Goal: Check status

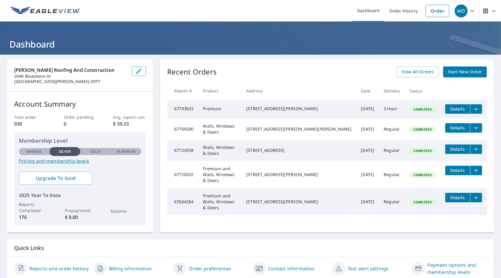
click at [473, 107] on icon "filesDropdownBtn-67793633" at bounding box center [476, 108] width 7 height 7
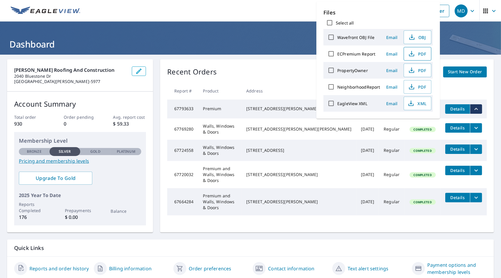
click at [424, 55] on span "PDF" at bounding box center [417, 53] width 19 height 7
click at [300, 15] on ul "Dashboard Order History Order" at bounding box center [268, 11] width 369 height 22
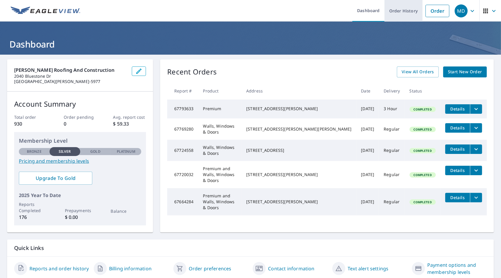
click at [400, 9] on link "Order History" at bounding box center [404, 11] width 38 height 22
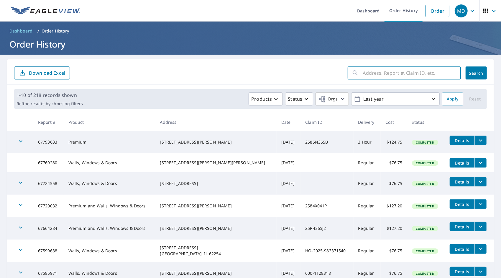
click at [363, 73] on input "text" at bounding box center [412, 73] width 98 height 17
type input "bonhomme branch"
click at [470, 75] on span "Search" at bounding box center [476, 73] width 12 height 6
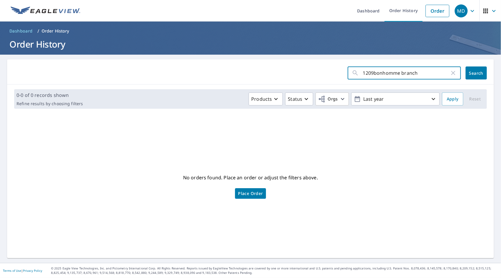
type input "1209 bonhomme branch"
click button "Search" at bounding box center [476, 72] width 21 height 13
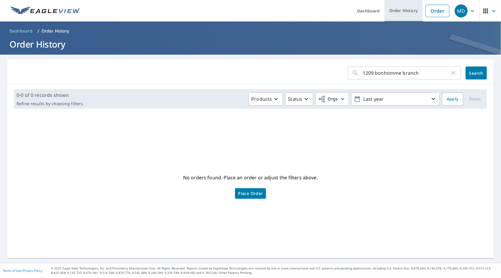
click at [405, 14] on link "Order History" at bounding box center [404, 11] width 38 height 22
click at [451, 72] on icon "button" at bounding box center [453, 73] width 4 height 4
click at [396, 10] on link "Order History" at bounding box center [404, 11] width 38 height 22
click at [387, 74] on input "text" at bounding box center [412, 73] width 98 height 17
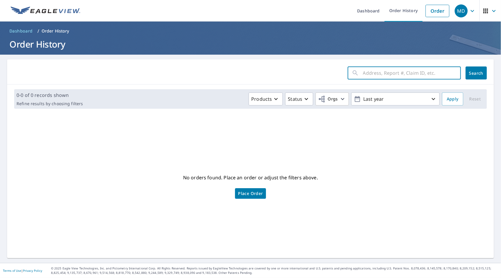
type input "bonhomme branch"
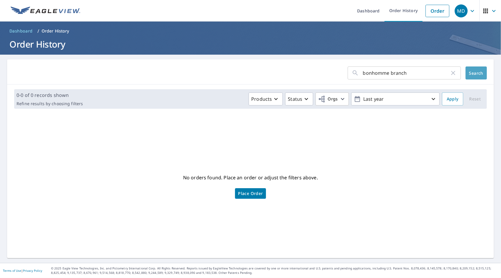
click at [479, 75] on button "Search" at bounding box center [476, 72] width 21 height 13
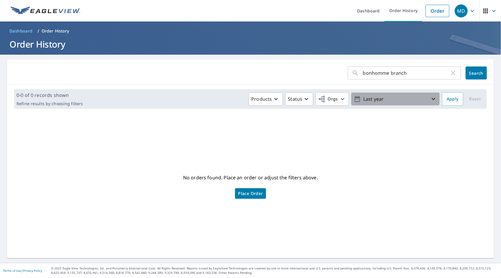
click at [430, 99] on icon "button" at bounding box center [433, 98] width 7 height 7
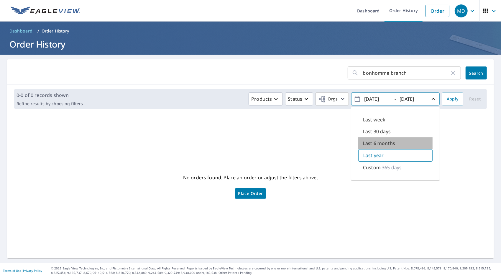
click at [390, 143] on p "Last 6 months" at bounding box center [379, 142] width 32 height 7
type input "[DATE]"
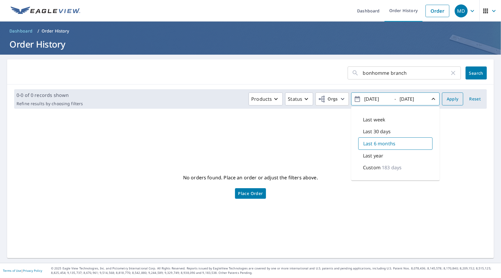
click at [447, 101] on span "Apply" at bounding box center [453, 98] width 12 height 7
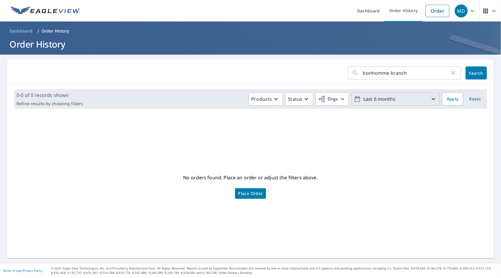
click at [375, 98] on p "Last 6 months" at bounding box center [395, 99] width 69 height 10
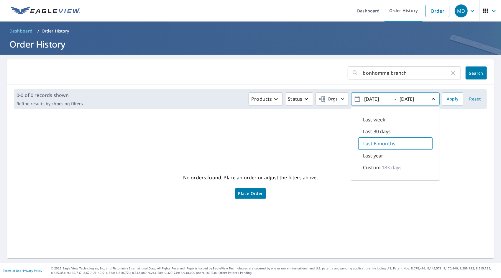
click at [373, 129] on p "Last 30 days" at bounding box center [377, 131] width 28 height 7
type input "[DATE]"
click at [451, 99] on span "Apply" at bounding box center [453, 98] width 12 height 7
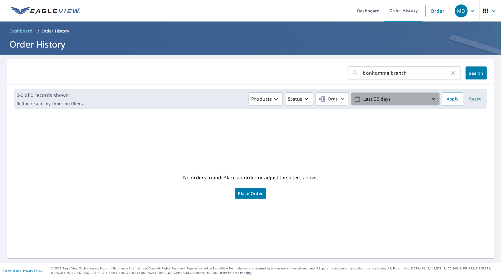
click at [432, 99] on icon "button" at bounding box center [434, 99] width 4 height 2
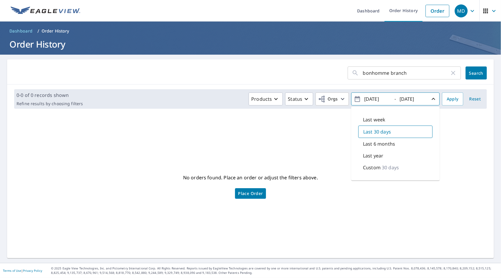
click at [430, 99] on icon "button" at bounding box center [433, 98] width 7 height 7
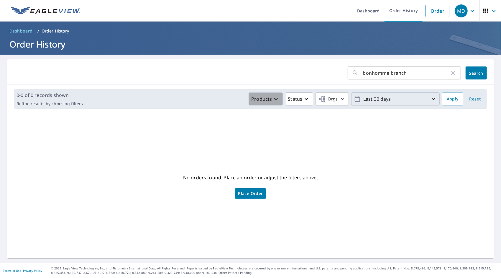
click at [273, 96] on icon "button" at bounding box center [275, 98] width 7 height 7
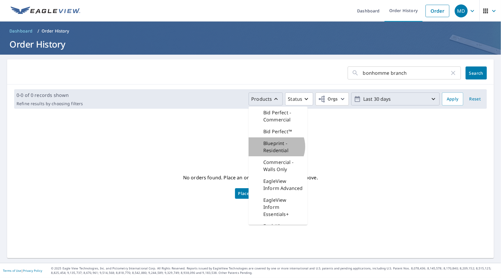
click at [273, 146] on p "Blueprint - Residential" at bounding box center [283, 146] width 40 height 14
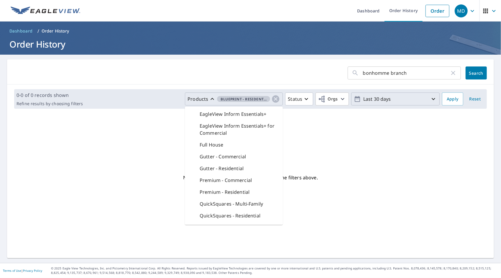
scroll to position [59, 0]
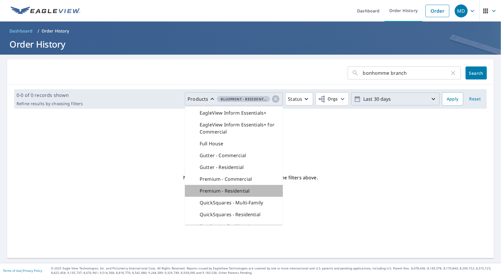
click at [240, 191] on p "Premium - Residential" at bounding box center [225, 190] width 50 height 7
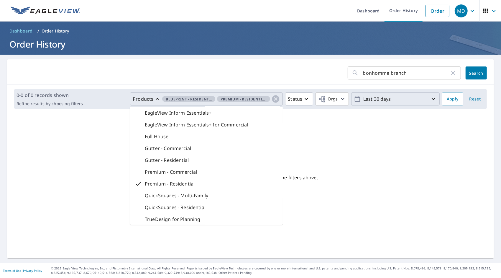
click at [334, 174] on div "No orders found. Place an order or adjust the filters above. Place Order" at bounding box center [250, 185] width 477 height 135
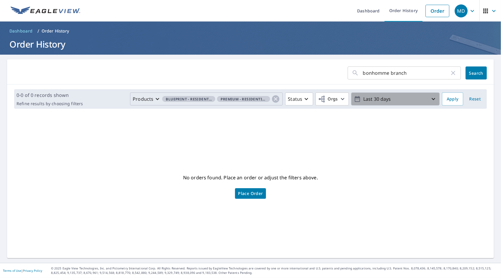
click at [430, 98] on icon "button" at bounding box center [433, 98] width 7 height 7
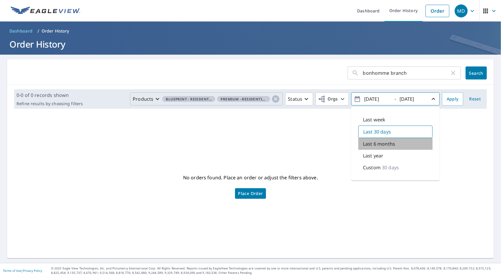
click at [389, 144] on p "Last 6 months" at bounding box center [379, 143] width 32 height 7
type input "[DATE]"
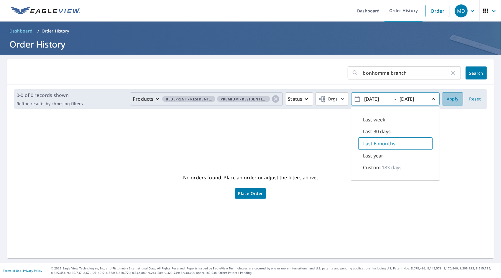
click at [448, 100] on span "Apply" at bounding box center [453, 98] width 12 height 7
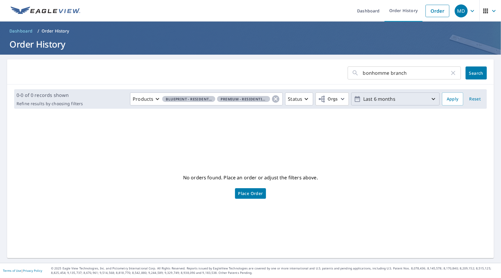
click at [422, 95] on p "Last 6 months" at bounding box center [395, 99] width 69 height 10
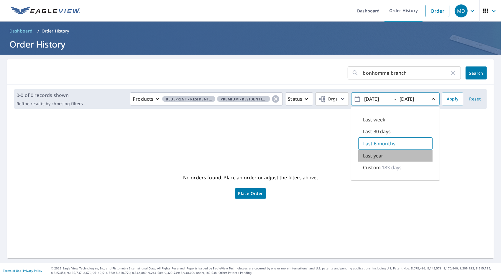
click at [396, 155] on div "Last year" at bounding box center [395, 156] width 74 height 12
type input "[DATE]"
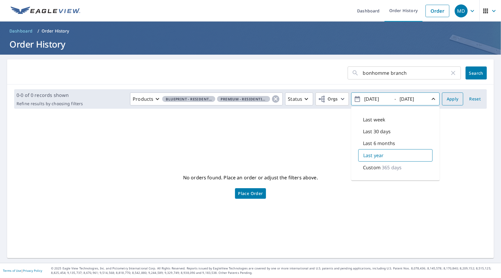
click at [449, 100] on span "Apply" at bounding box center [453, 98] width 12 height 7
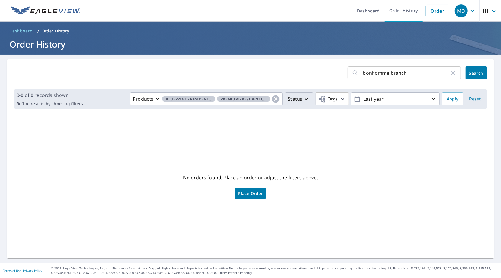
click at [304, 97] on icon "button" at bounding box center [306, 98] width 7 height 7
click at [310, 146] on p "Check Email" at bounding box center [313, 147] width 27 height 7
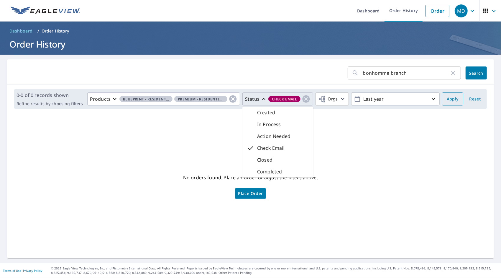
click at [447, 98] on span "Apply" at bounding box center [453, 98] width 12 height 7
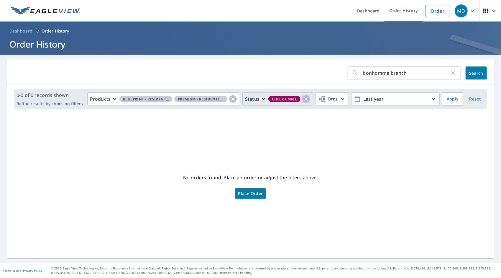
click at [303, 98] on icon "button" at bounding box center [306, 98] width 9 height 9
click at [298, 100] on p "Status" at bounding box center [295, 98] width 14 height 7
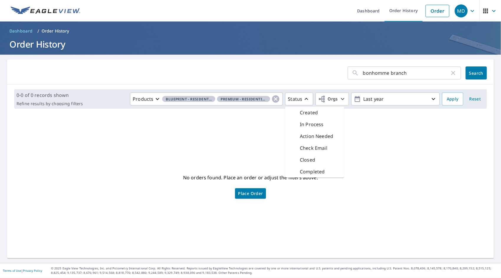
click at [309, 162] on p "Closed" at bounding box center [307, 159] width 15 height 7
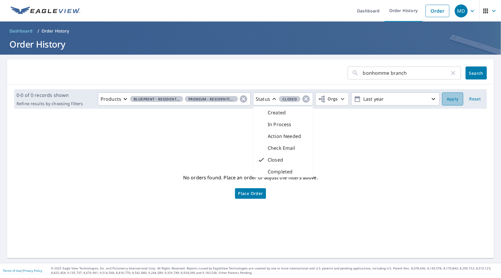
click at [449, 103] on button "Apply" at bounding box center [452, 98] width 21 height 13
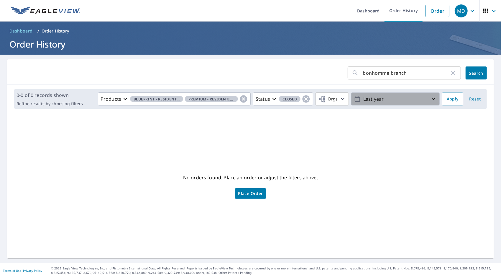
click at [430, 97] on icon "button" at bounding box center [433, 98] width 7 height 7
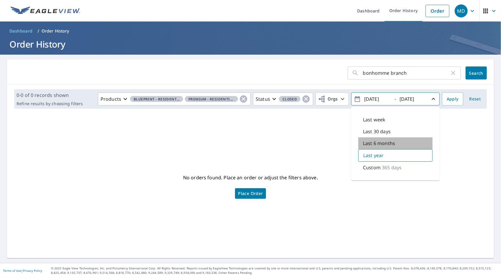
click at [402, 139] on div "Last 6 months" at bounding box center [395, 143] width 74 height 12
type input "[DATE]"
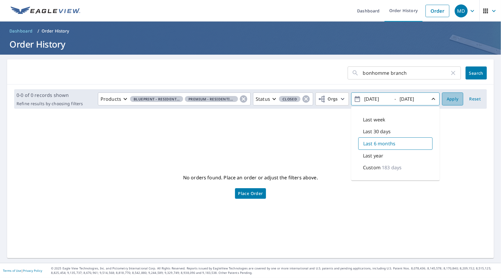
click at [452, 99] on span "Apply" at bounding box center [453, 98] width 12 height 7
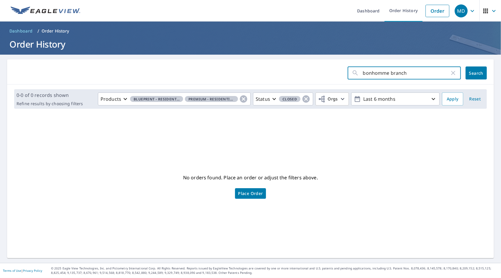
click at [408, 73] on input "bonhomme branch" at bounding box center [406, 73] width 87 height 17
click at [356, 74] on div "bonhomme branch ct ​" at bounding box center [404, 72] width 113 height 13
click at [358, 74] on div "bonhomme branch ct ​" at bounding box center [404, 72] width 113 height 13
click at [358, 73] on div "bonhomme branch ct ​" at bounding box center [404, 72] width 113 height 13
type input "1209 bonhomme branch ct"
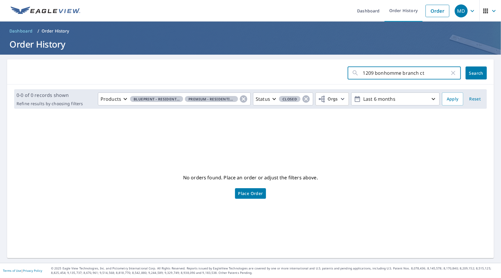
click button "Search" at bounding box center [476, 72] width 21 height 13
type input "1"
type input "/"
click at [408, 13] on link "Order History" at bounding box center [404, 11] width 38 height 22
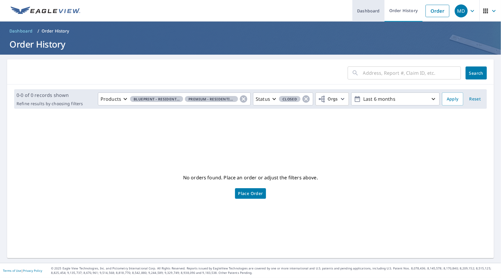
click at [369, 9] on link "Dashboard" at bounding box center [368, 11] width 32 height 22
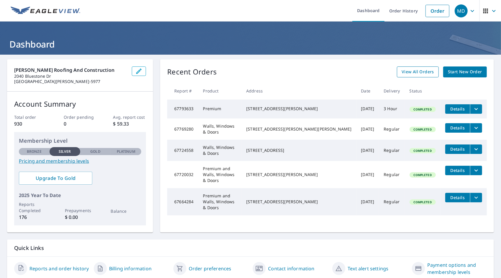
click at [417, 73] on span "View All Orders" at bounding box center [418, 71] width 32 height 7
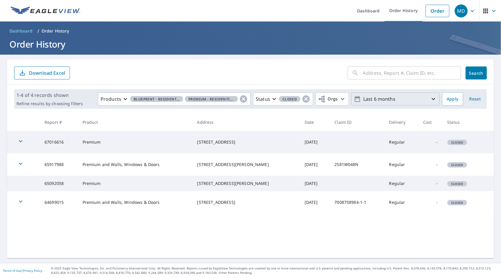
click at [430, 101] on icon "button" at bounding box center [433, 98] width 7 height 7
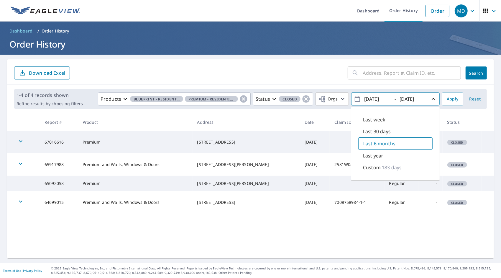
click at [368, 169] on p "Custom" at bounding box center [372, 167] width 18 height 7
click at [404, 171] on div "Custom 183 days" at bounding box center [395, 167] width 74 height 12
click at [370, 169] on p "Custom" at bounding box center [372, 166] width 18 height 7
click at [408, 170] on div "Custom 183 days" at bounding box center [395, 167] width 74 height 12
click at [401, 168] on div "Custom 183 days" at bounding box center [395, 167] width 74 height 12
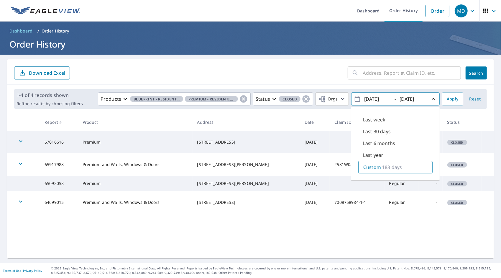
click at [401, 168] on div "Custom 183 days" at bounding box center [395, 167] width 74 height 12
click at [388, 156] on div "Last year" at bounding box center [395, 155] width 74 height 12
type input "[DATE]"
click at [400, 171] on div "Custom 365 days" at bounding box center [395, 167] width 74 height 12
click at [450, 99] on span "Apply" at bounding box center [453, 98] width 12 height 7
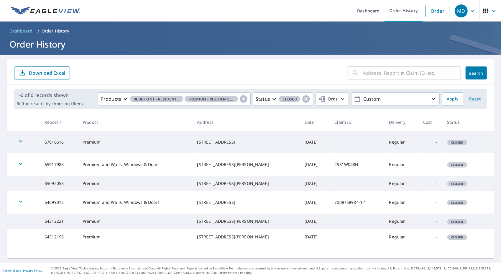
scroll to position [4, 0]
click at [303, 97] on icon "button" at bounding box center [306, 98] width 7 height 7
click at [197, 96] on span "Blueprint - Residential" at bounding box center [188, 99] width 53 height 6
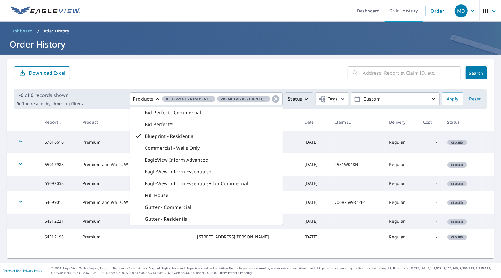
click at [208, 137] on div "Blueprint - Residential" at bounding box center [206, 136] width 153 height 12
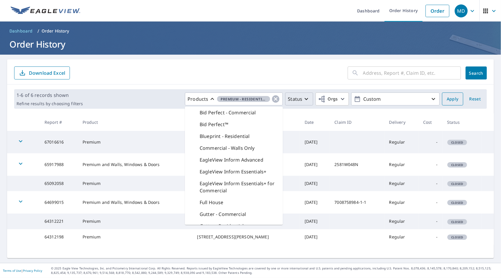
click at [447, 97] on span "Apply" at bounding box center [453, 98] width 12 height 7
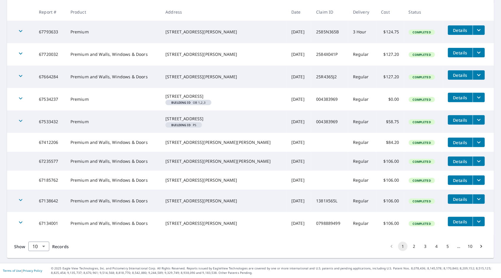
scroll to position [127, 0]
click at [409, 247] on button "2" at bounding box center [413, 245] width 9 height 9
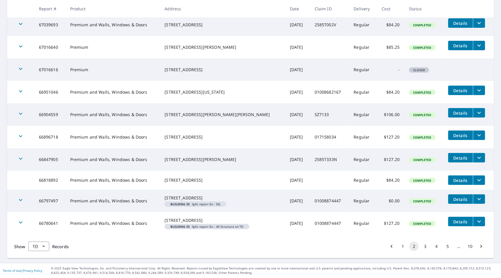
scroll to position [129, 0]
click at [421, 247] on button "3" at bounding box center [425, 245] width 9 height 9
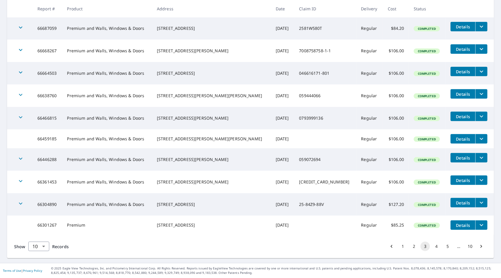
scroll to position [116, 0]
click at [432, 247] on button "4" at bounding box center [436, 245] width 9 height 9
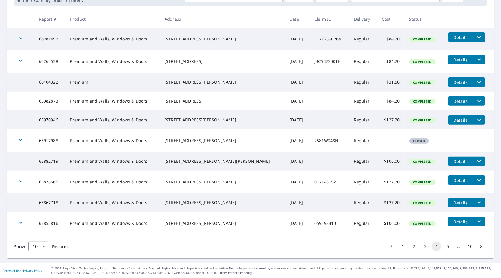
scroll to position [114, 0]
click at [443, 244] on button "5" at bounding box center [447, 245] width 9 height 9
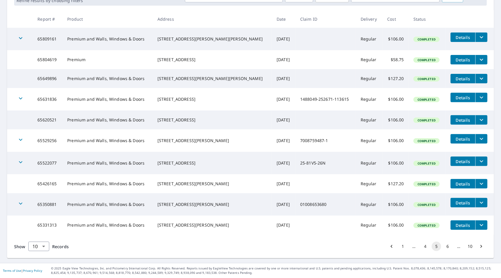
scroll to position [105, 0]
click at [443, 251] on button "6" at bounding box center [447, 245] width 9 height 9
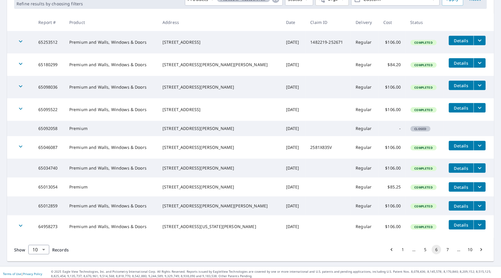
scroll to position [116, 0]
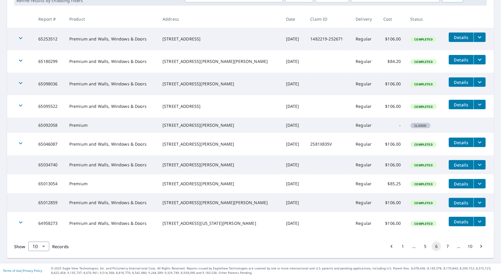
click at [443, 247] on button "7" at bounding box center [447, 245] width 9 height 9
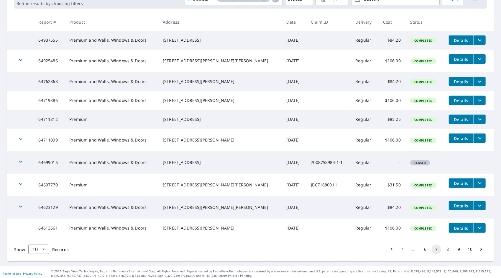
scroll to position [103, 0]
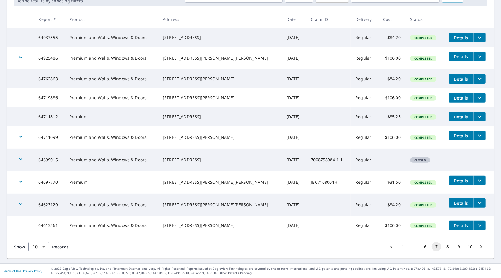
click at [443, 251] on button "8" at bounding box center [447, 246] width 9 height 9
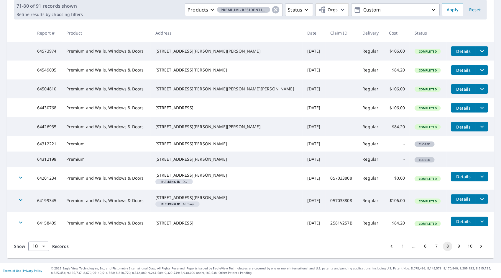
scroll to position [122, 0]
click at [454, 248] on button "9" at bounding box center [458, 245] width 9 height 9
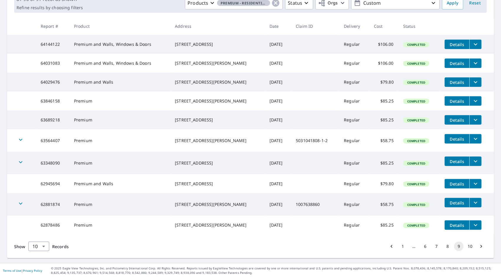
scroll to position [112, 0]
click at [466, 247] on button "10" at bounding box center [469, 245] width 9 height 9
